Goal: Check status: Check status

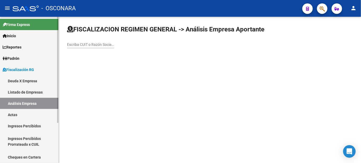
click at [22, 58] on link "Padrón" at bounding box center [29, 58] width 58 height 11
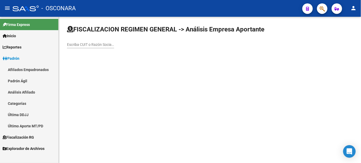
click at [36, 91] on link "Análisis Afiliado" at bounding box center [29, 91] width 58 height 11
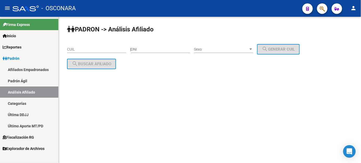
click at [97, 46] on div "CUIL" at bounding box center [96, 47] width 59 height 10
paste input
click at [88, 47] on div "CUIL" at bounding box center [96, 47] width 59 height 10
paste input
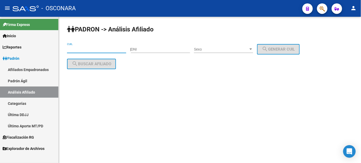
paste input
paste input "27-34398475-3"
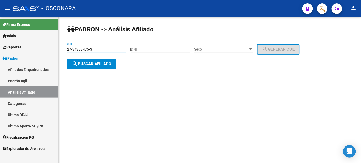
type input "27-34398475-3"
click at [96, 61] on span "search Buscar afiliado" at bounding box center [91, 63] width 39 height 5
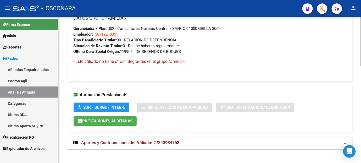
scroll to position [285, 0]
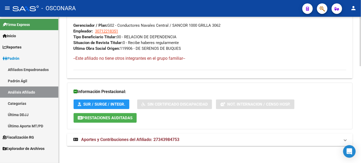
click at [168, 140] on span "Aportes y Contribuciones del Afiliado: 27343984753" at bounding box center [130, 139] width 98 height 5
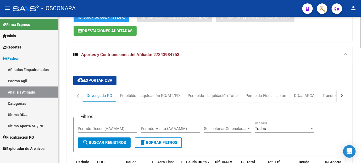
scroll to position [402, 0]
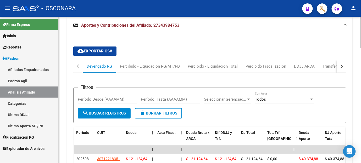
click at [339, 66] on button "button" at bounding box center [341, 66] width 9 height 13
click at [310, 65] on div "ARCA Relaciones Laborales" at bounding box center [310, 66] width 49 height 6
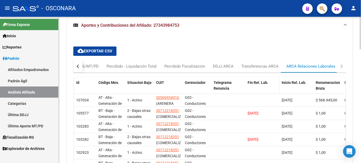
click at [255, 80] on span "Fin Rel. Lab." at bounding box center [257, 82] width 21 height 4
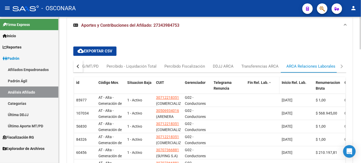
click at [255, 80] on span "Fin Rel. Lab." at bounding box center [257, 82] width 21 height 4
